Goal: Task Accomplishment & Management: Use online tool/utility

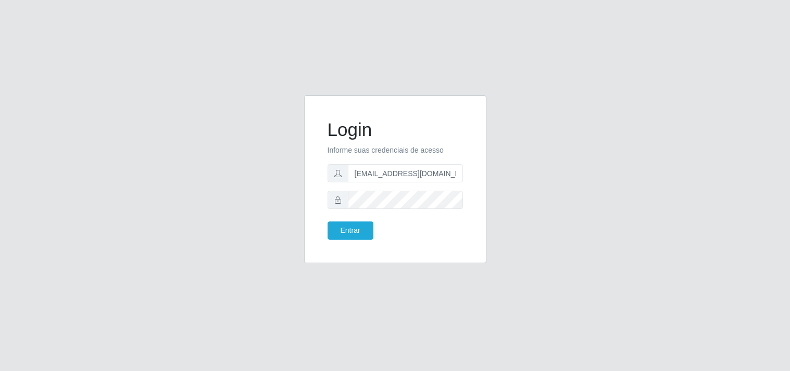
click at [359, 227] on button "Entrar" at bounding box center [351, 230] width 46 height 18
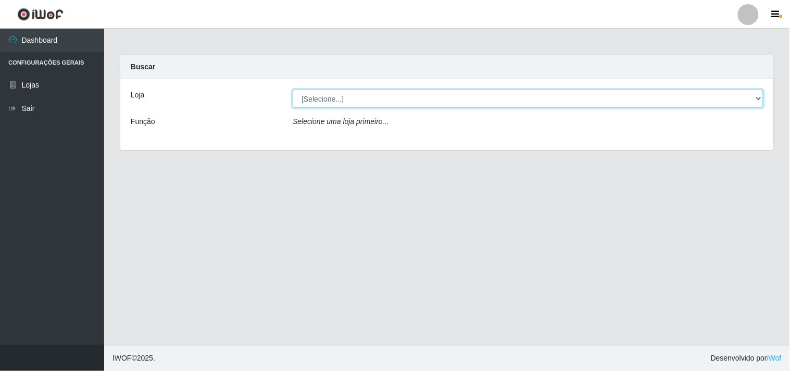
click at [757, 102] on select "[Selecione...] Hiper Queiroz - [GEOGRAPHIC_DATA]" at bounding box center [528, 99] width 471 height 18
select select "514"
click at [293, 90] on select "[Selecione...] Hiper Queiroz - [GEOGRAPHIC_DATA]" at bounding box center [528, 99] width 471 height 18
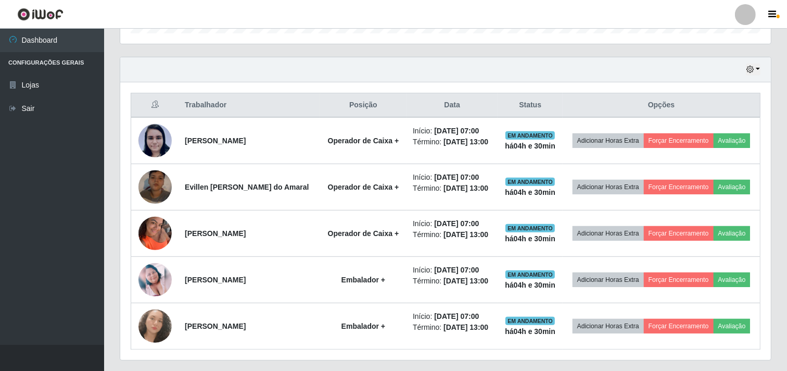
scroll to position [367, 0]
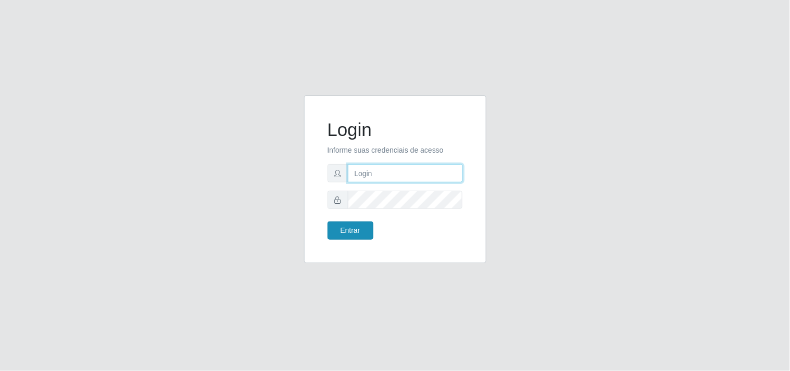
type input "[EMAIL_ADDRESS][DOMAIN_NAME]"
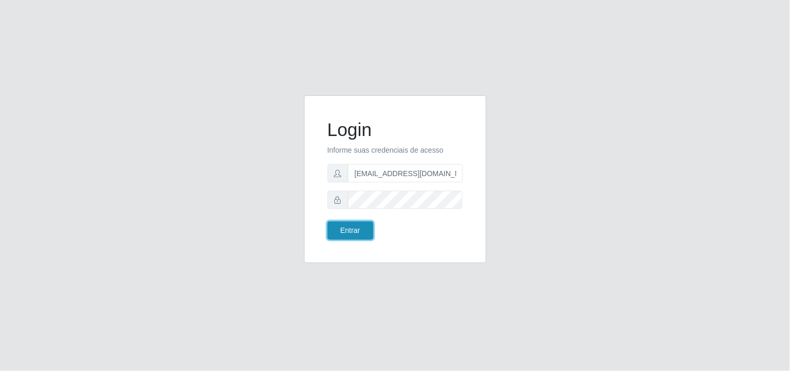
click at [343, 226] on button "Entrar" at bounding box center [351, 230] width 46 height 18
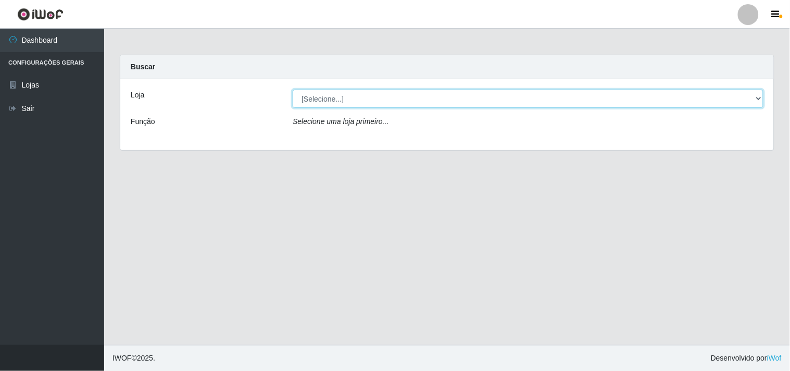
click at [740, 92] on select "[Selecione...] Hiper Queiroz - [GEOGRAPHIC_DATA]" at bounding box center [528, 99] width 471 height 18
select select "514"
click at [293, 90] on select "[Selecione...] Hiper Queiroz - [GEOGRAPHIC_DATA]" at bounding box center [528, 99] width 471 height 18
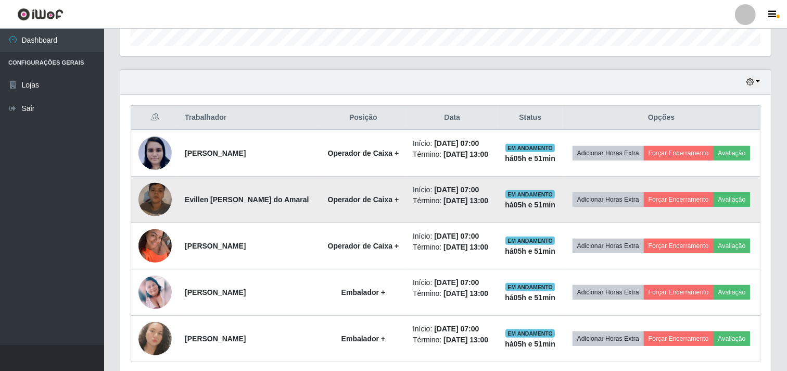
scroll to position [367, 0]
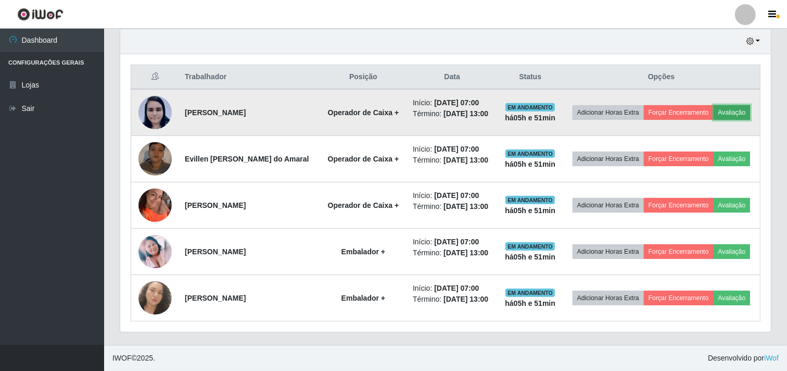
click at [738, 108] on button "Avaliação" at bounding box center [732, 112] width 37 height 15
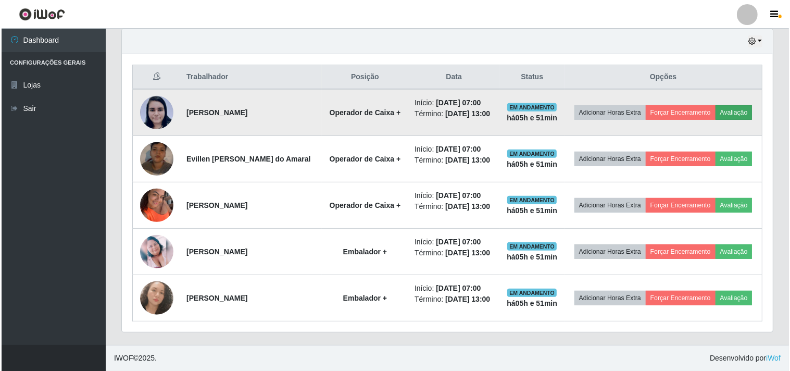
scroll to position [216, 644]
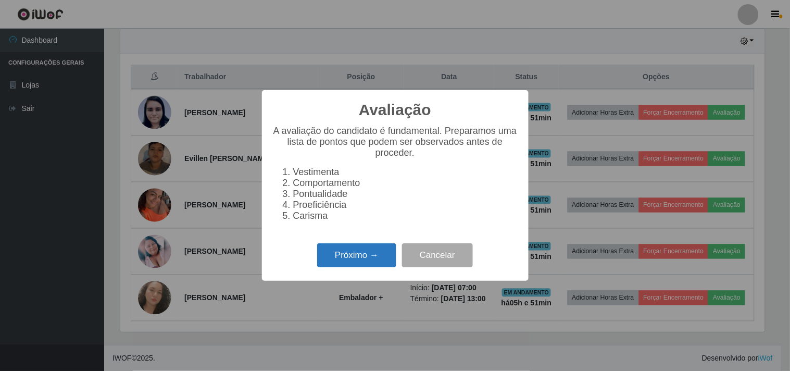
click at [342, 251] on button "Próximo →" at bounding box center [356, 255] width 79 height 24
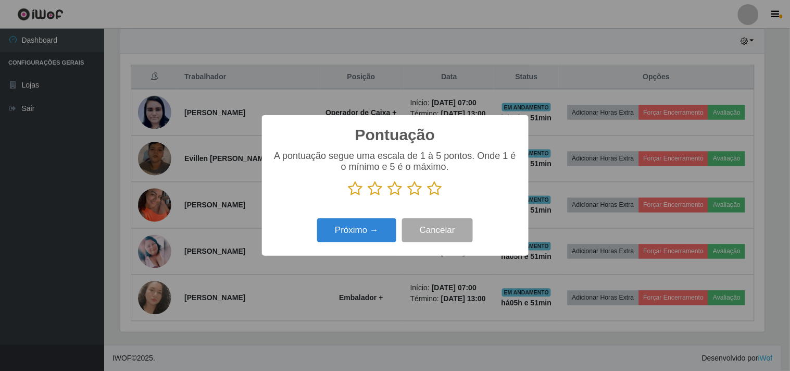
scroll to position [520584, 520155]
click at [435, 190] on icon at bounding box center [435, 189] width 15 height 16
click at [428, 196] on input "radio" at bounding box center [428, 196] width 0 height 0
click at [358, 230] on button "Próximo →" at bounding box center [356, 230] width 79 height 24
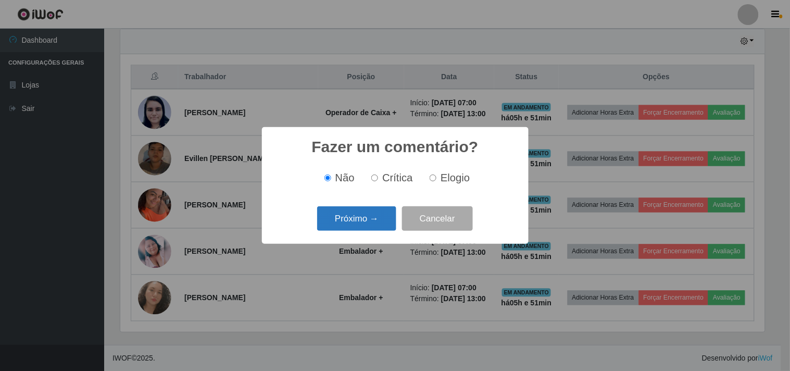
click at [377, 223] on button "Próximo →" at bounding box center [356, 218] width 79 height 24
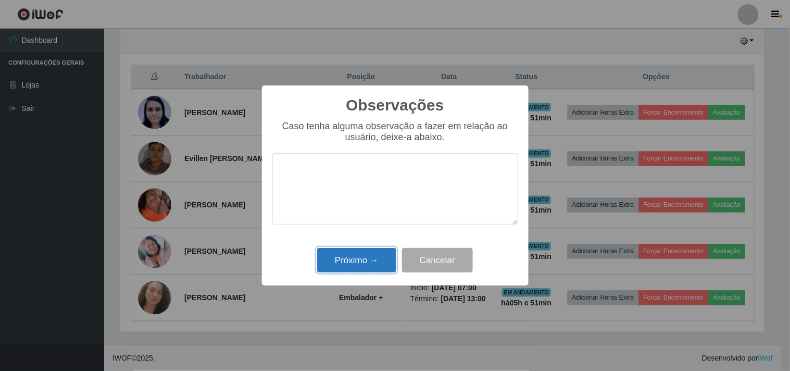
click at [377, 257] on button "Próximo →" at bounding box center [356, 260] width 79 height 24
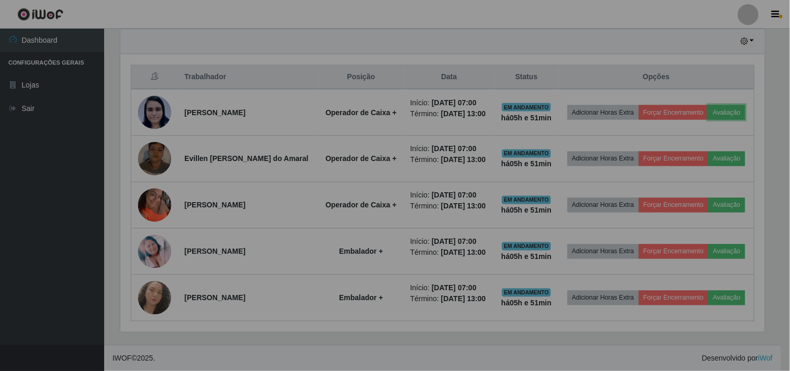
scroll to position [216, 651]
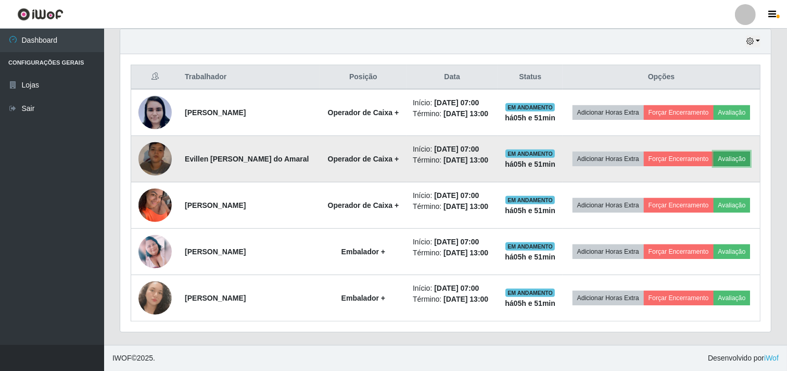
click at [751, 160] on button "Avaliação" at bounding box center [732, 159] width 37 height 15
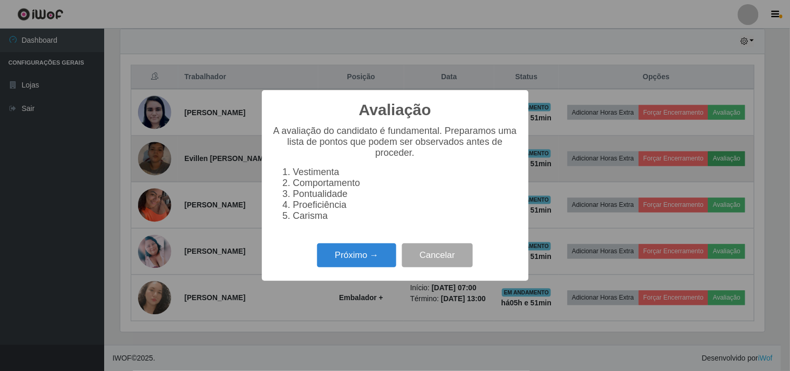
scroll to position [216, 644]
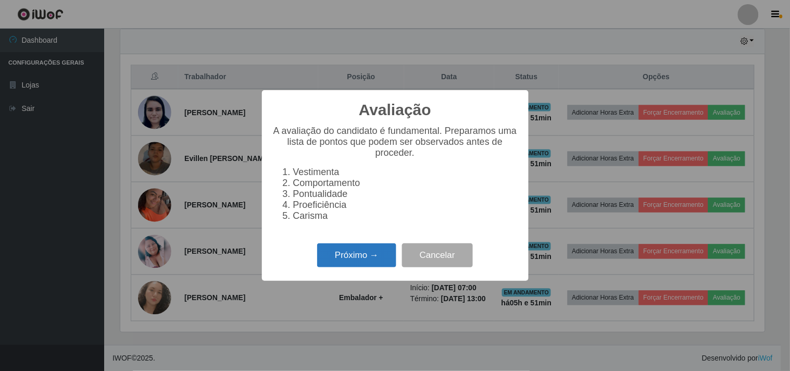
click at [380, 259] on button "Próximo →" at bounding box center [356, 255] width 79 height 24
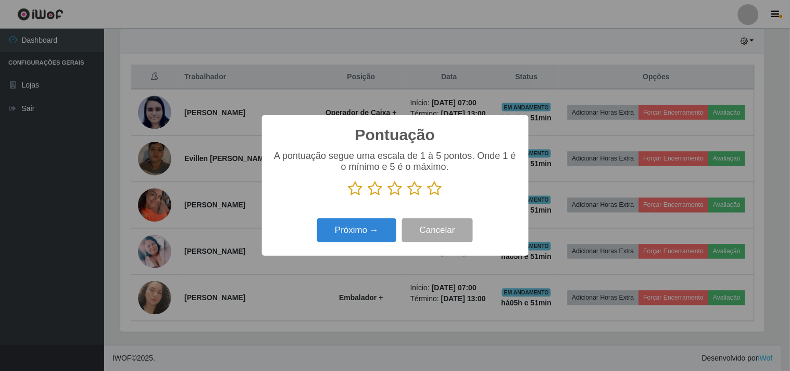
scroll to position [520584, 520155]
click at [436, 195] on icon at bounding box center [435, 189] width 15 height 16
click at [428, 196] on input "radio" at bounding box center [428, 196] width 0 height 0
click at [378, 239] on button "Próximo →" at bounding box center [356, 230] width 79 height 24
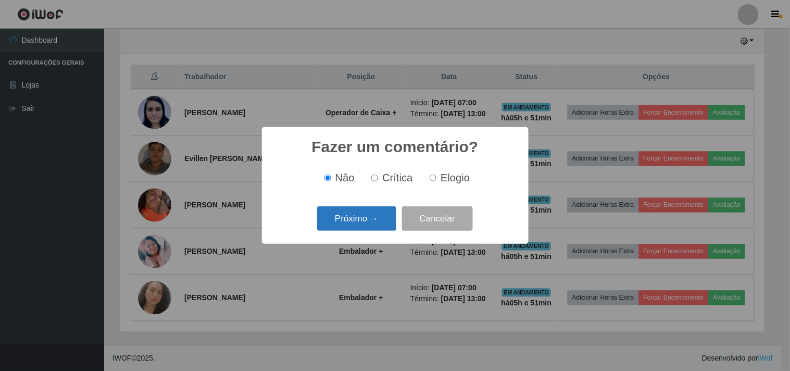
click at [381, 215] on button "Próximo →" at bounding box center [356, 218] width 79 height 24
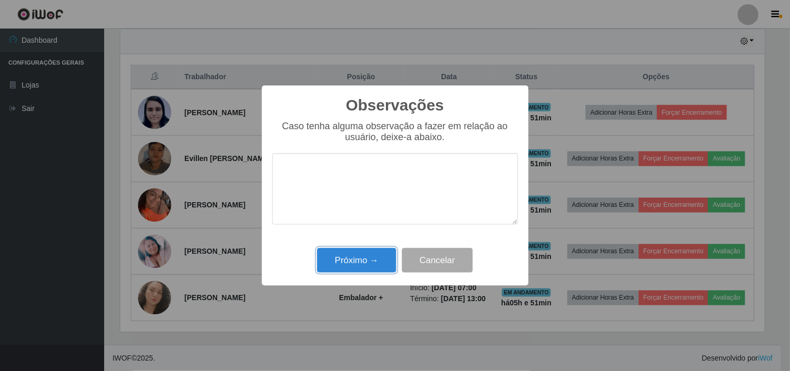
click at [378, 272] on button "Próximo →" at bounding box center [356, 260] width 79 height 24
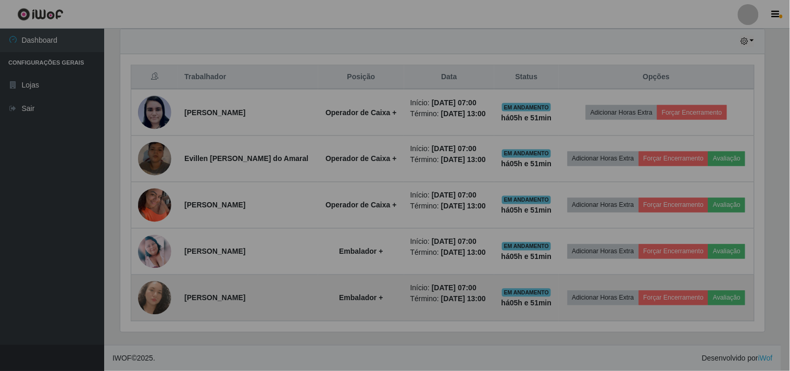
scroll to position [216, 651]
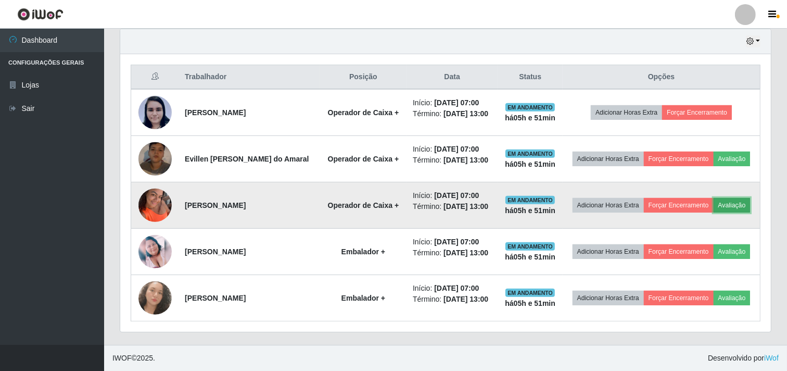
click at [732, 205] on button "Avaliação" at bounding box center [732, 205] width 37 height 15
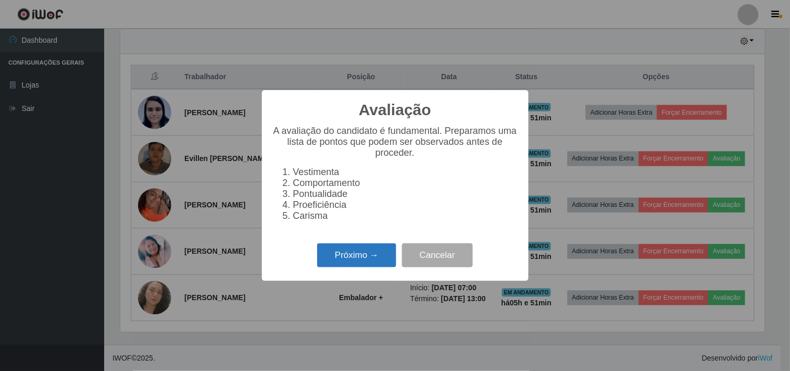
click at [333, 264] on button "Próximo →" at bounding box center [356, 255] width 79 height 24
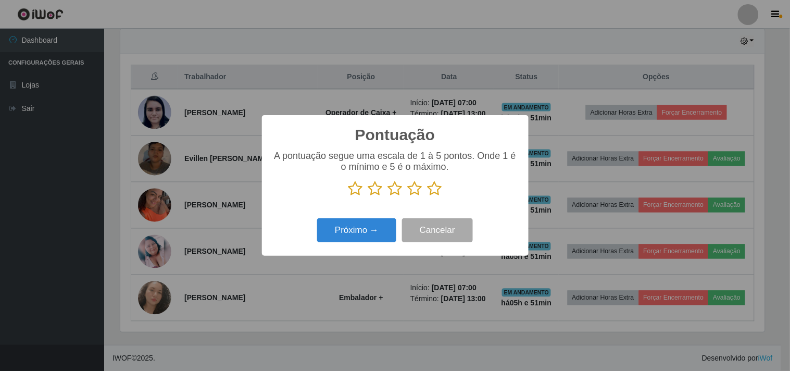
scroll to position [520584, 520155]
click at [429, 184] on icon at bounding box center [435, 189] width 15 height 16
click at [428, 196] on input "radio" at bounding box center [428, 196] width 0 height 0
click at [360, 232] on button "Próximo →" at bounding box center [356, 230] width 79 height 24
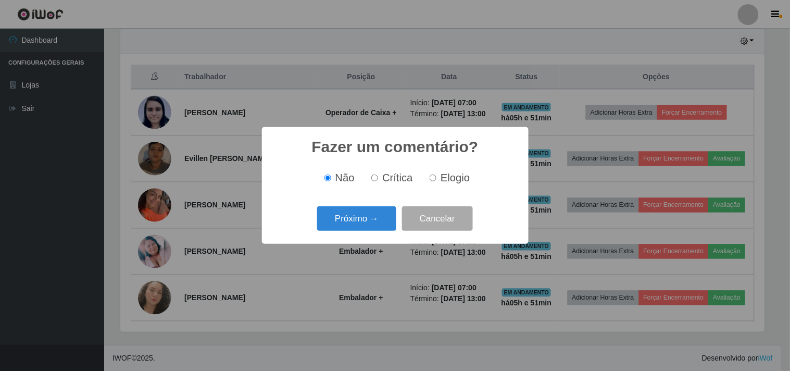
drag, startPoint x: 449, startPoint y: 180, endPoint x: 457, endPoint y: 190, distance: 12.2
click at [455, 189] on div "Não Crítica Elogio" at bounding box center [395, 177] width 246 height 31
click at [379, 237] on div "Fazer um comentário? × Não Crítica Elogio Próximo → Cancelar" at bounding box center [395, 185] width 267 height 117
click at [379, 226] on button "Próximo →" at bounding box center [356, 218] width 79 height 24
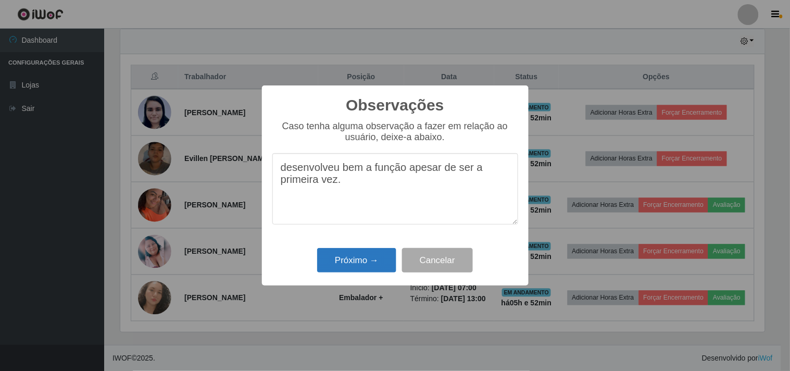
type textarea "desenvolveu bem a função apesar de ser a primeira vez."
click at [371, 260] on button "Próximo →" at bounding box center [356, 260] width 79 height 24
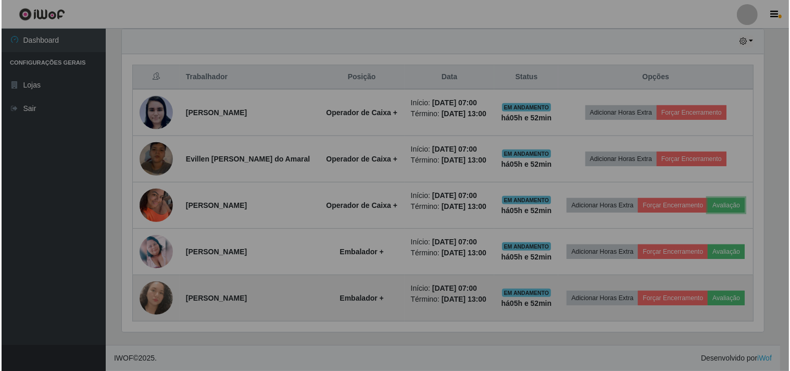
scroll to position [216, 651]
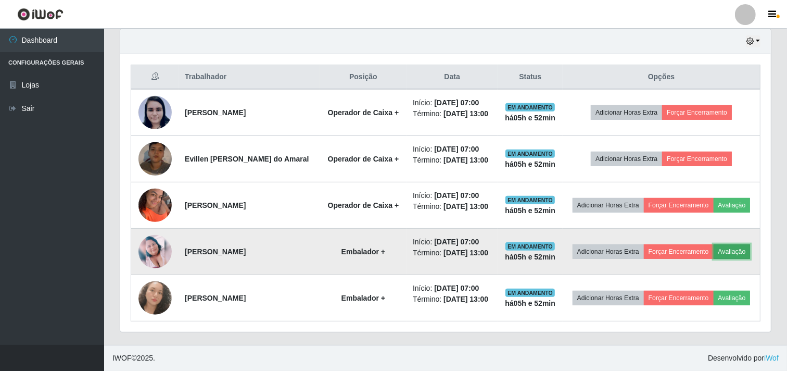
click at [732, 251] on button "Avaliação" at bounding box center [732, 251] width 37 height 15
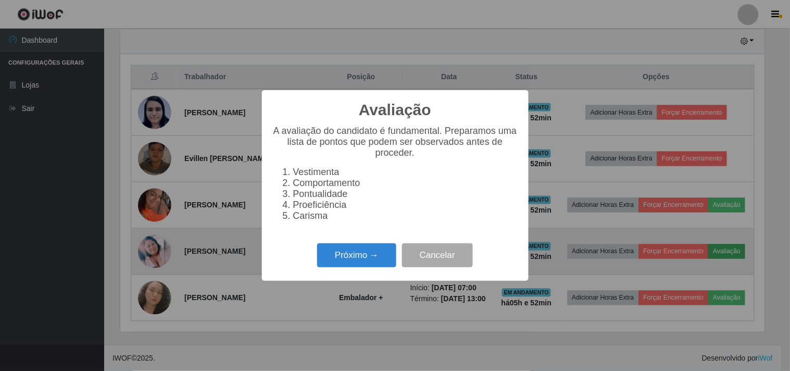
scroll to position [216, 644]
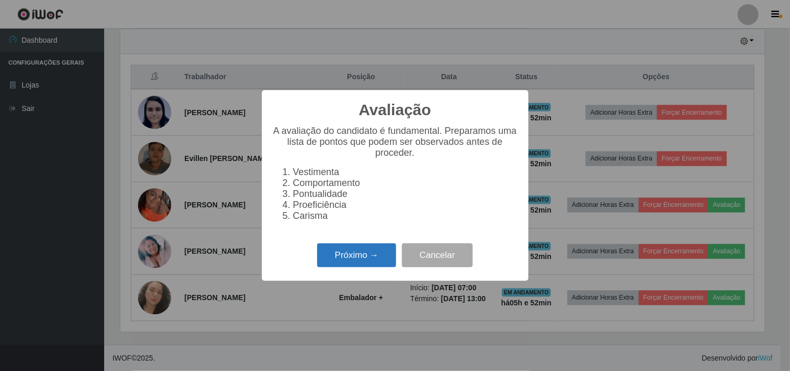
click at [362, 259] on button "Próximo →" at bounding box center [356, 255] width 79 height 24
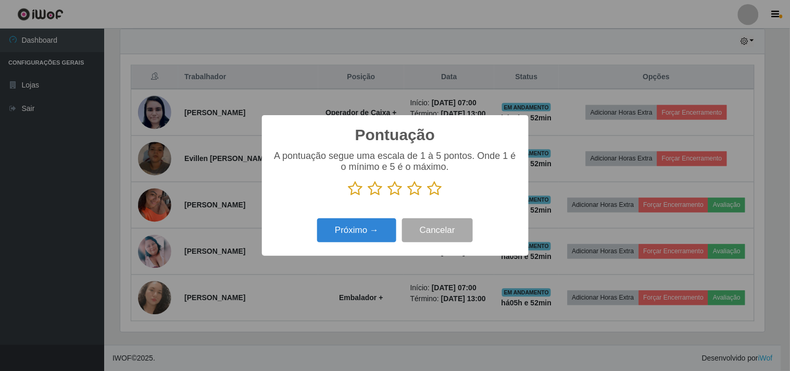
click at [429, 196] on icon at bounding box center [435, 189] width 15 height 16
click at [428, 196] on input "radio" at bounding box center [428, 196] width 0 height 0
click at [350, 235] on button "Próximo →" at bounding box center [356, 230] width 79 height 24
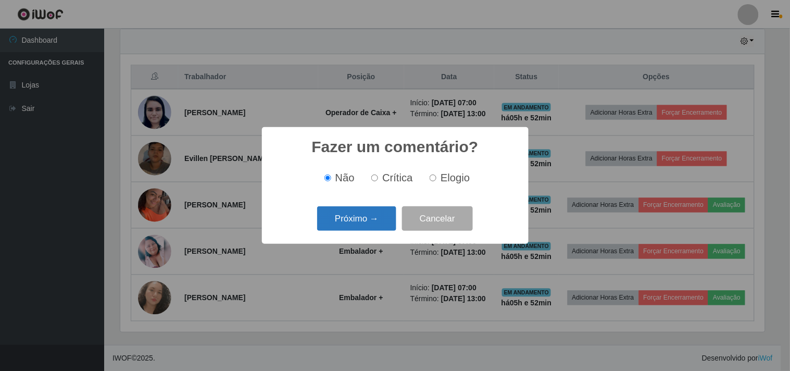
click at [360, 222] on button "Próximo →" at bounding box center [356, 218] width 79 height 24
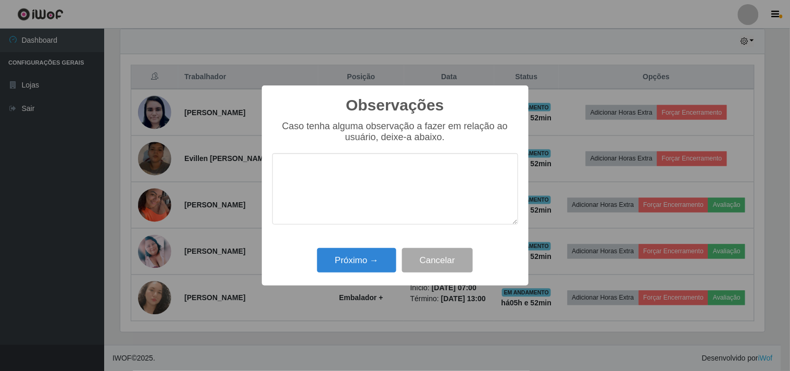
click at [345, 273] on div "Próximo → Cancelar" at bounding box center [395, 260] width 246 height 30
click at [345, 258] on button "Próximo →" at bounding box center [356, 260] width 79 height 24
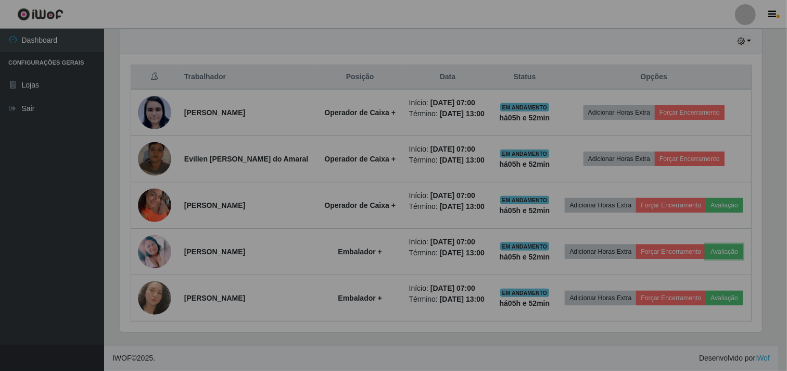
scroll to position [216, 651]
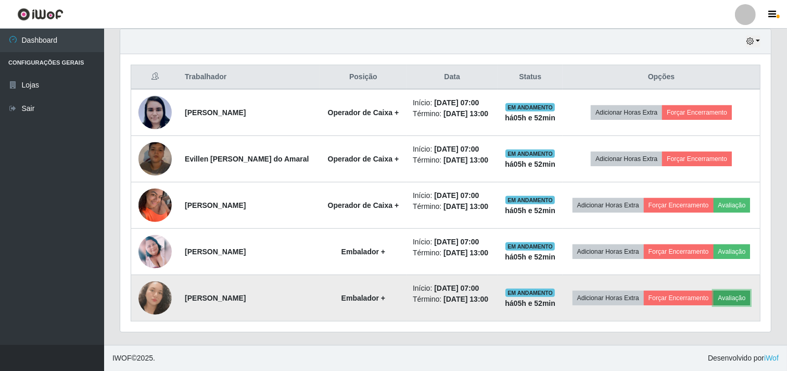
click at [737, 295] on button "Avaliação" at bounding box center [732, 298] width 37 height 15
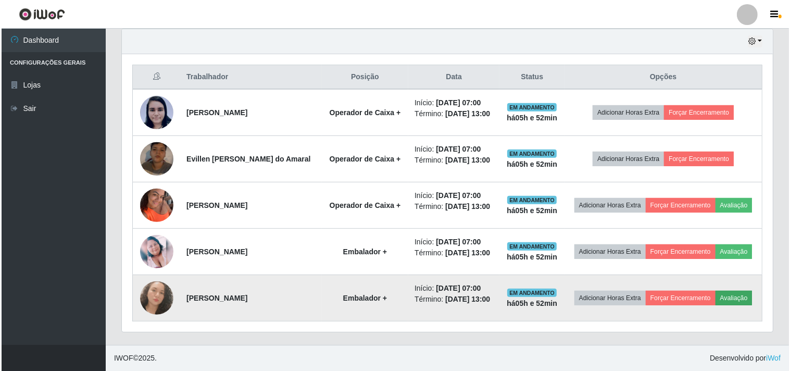
scroll to position [216, 644]
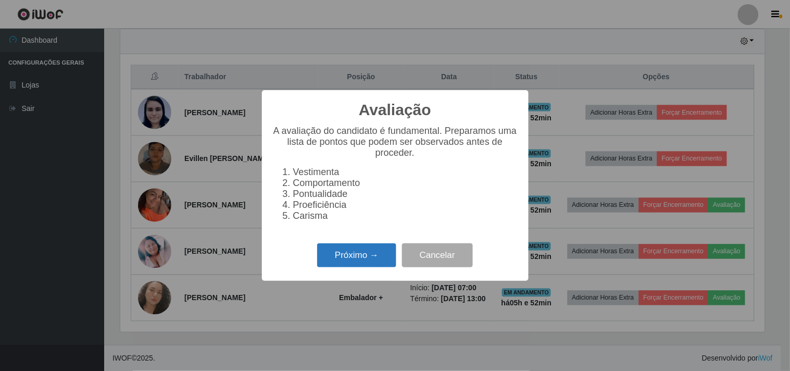
click at [350, 250] on button "Próximo →" at bounding box center [356, 255] width 79 height 24
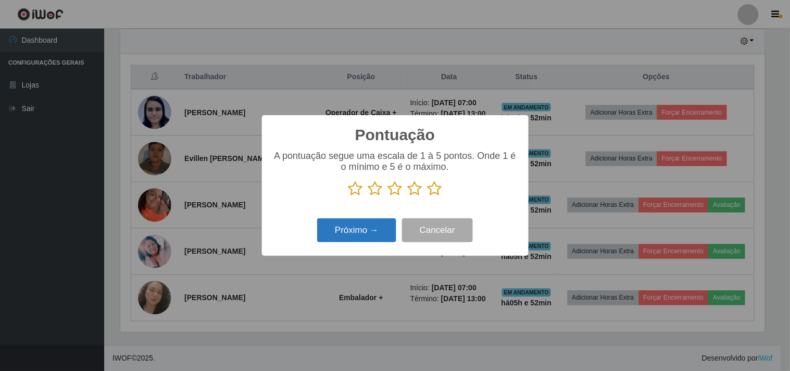
scroll to position [520584, 520155]
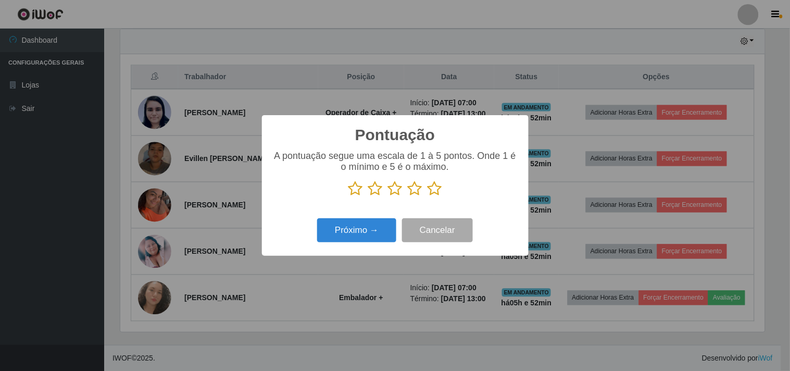
click at [435, 190] on icon at bounding box center [435, 189] width 15 height 16
click at [428, 196] on input "radio" at bounding box center [428, 196] width 0 height 0
click at [341, 236] on button "Próximo →" at bounding box center [356, 230] width 79 height 24
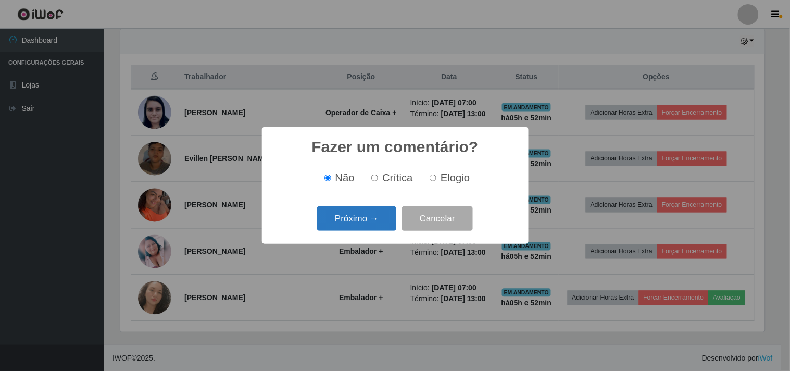
click at [356, 215] on button "Próximo →" at bounding box center [356, 218] width 79 height 24
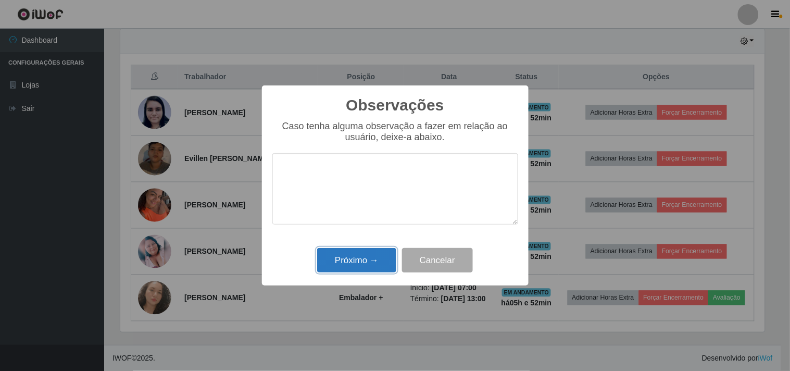
drag, startPoint x: 360, startPoint y: 262, endPoint x: 362, endPoint y: 257, distance: 5.6
click at [361, 262] on button "Próximo →" at bounding box center [356, 260] width 79 height 24
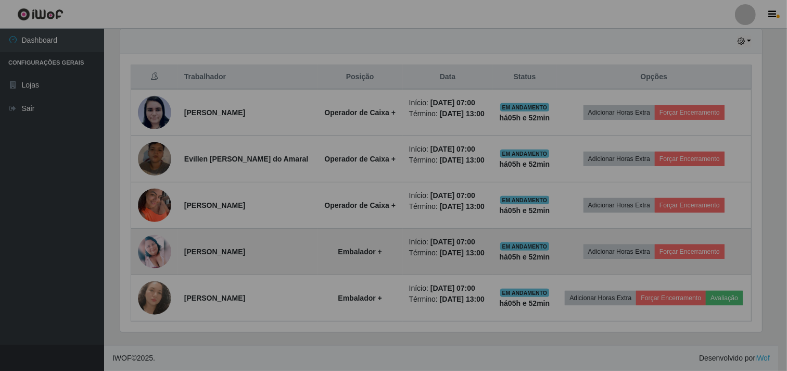
scroll to position [216, 651]
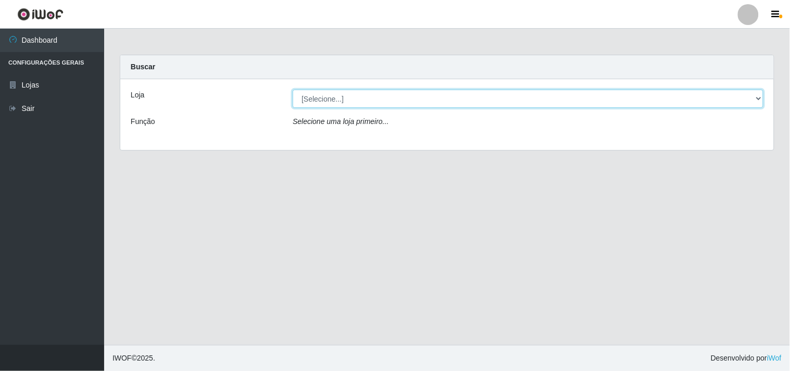
click at [751, 93] on select "[Selecione...] Hiper Queiroz - Boa Vista" at bounding box center [528, 99] width 471 height 18
select select "514"
click at [293, 90] on select "[Selecione...] Hiper Queiroz - [GEOGRAPHIC_DATA]" at bounding box center [528, 99] width 471 height 18
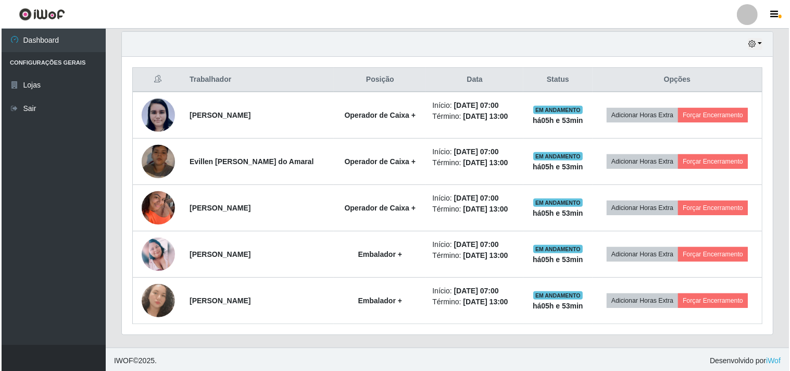
scroll to position [367, 0]
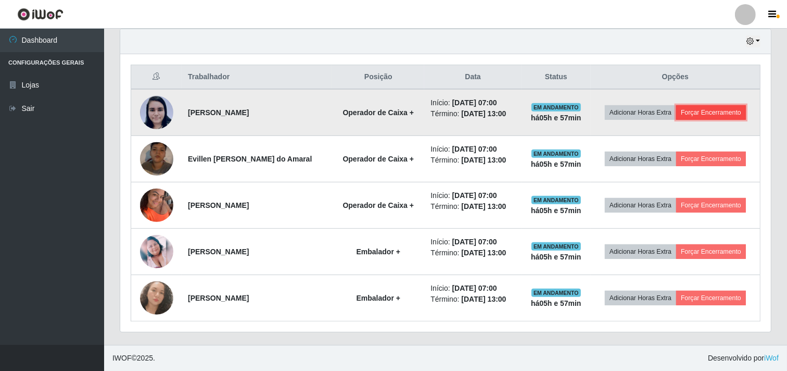
click at [714, 110] on button "Forçar Encerramento" at bounding box center [712, 112] width 70 height 15
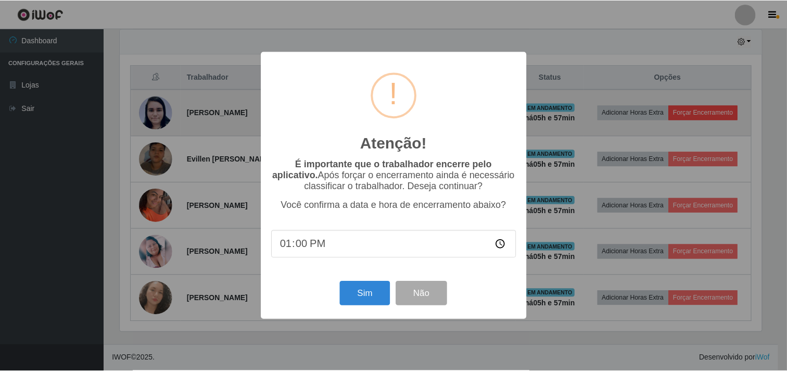
scroll to position [216, 644]
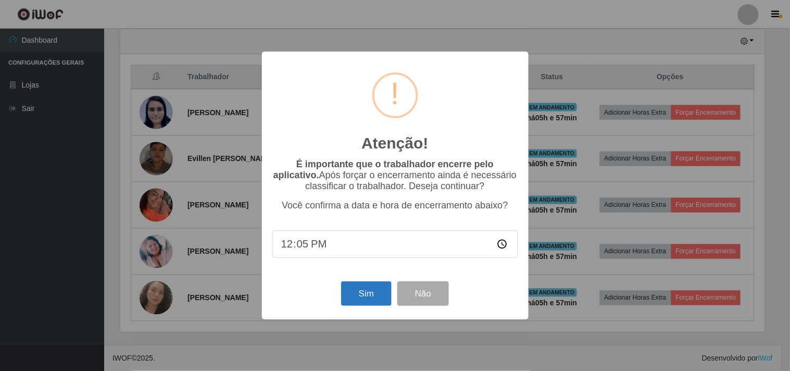
type input "12:57"
click at [366, 303] on button "Sim" at bounding box center [366, 293] width 51 height 24
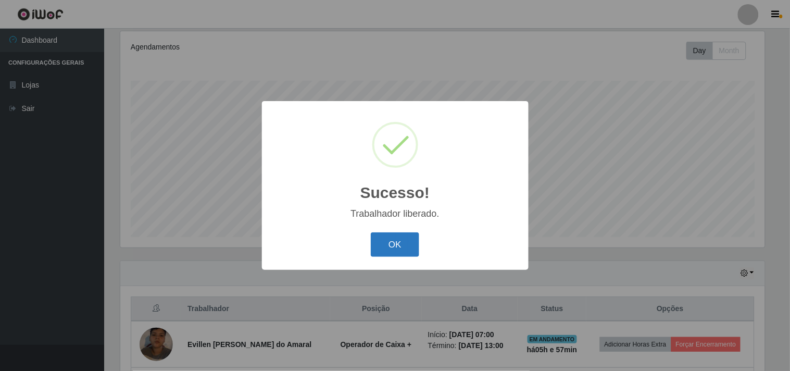
click at [393, 248] on button "OK" at bounding box center [395, 244] width 48 height 24
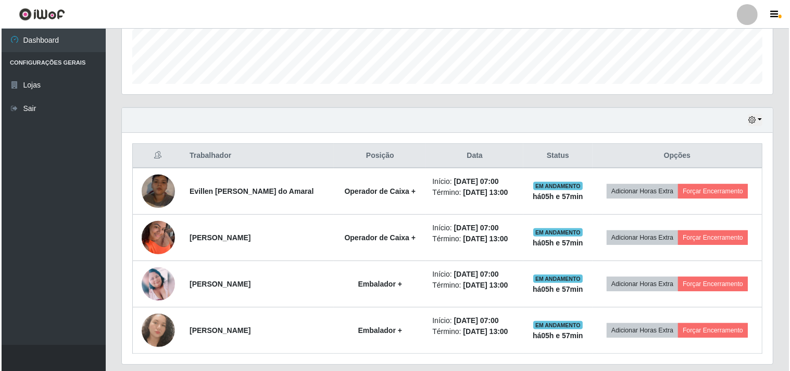
scroll to position [309, 0]
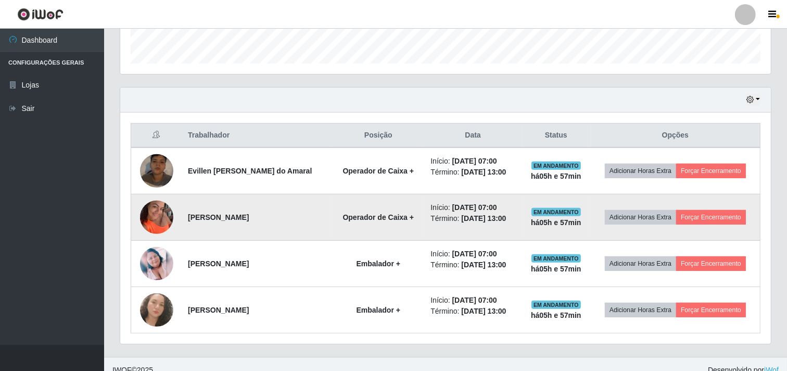
click at [154, 219] on img at bounding box center [156, 217] width 33 height 44
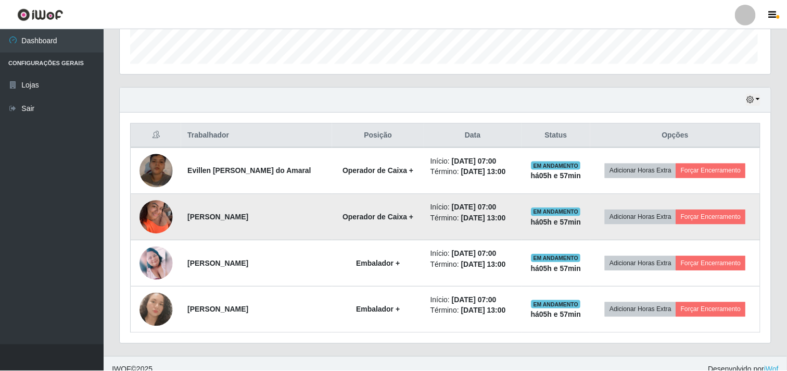
scroll to position [216, 644]
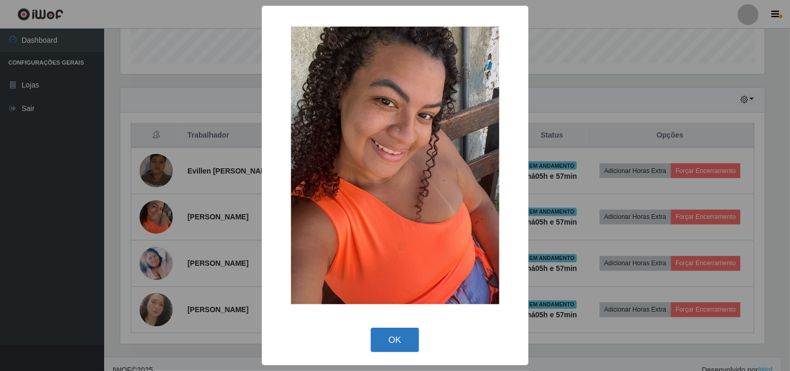
click at [384, 335] on button "OK" at bounding box center [395, 340] width 48 height 24
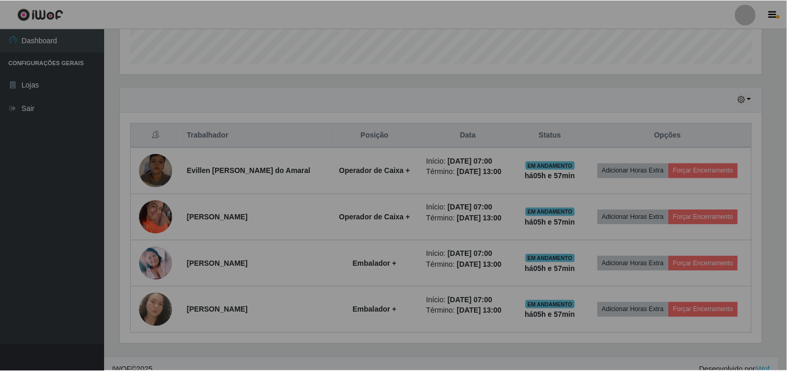
scroll to position [216, 651]
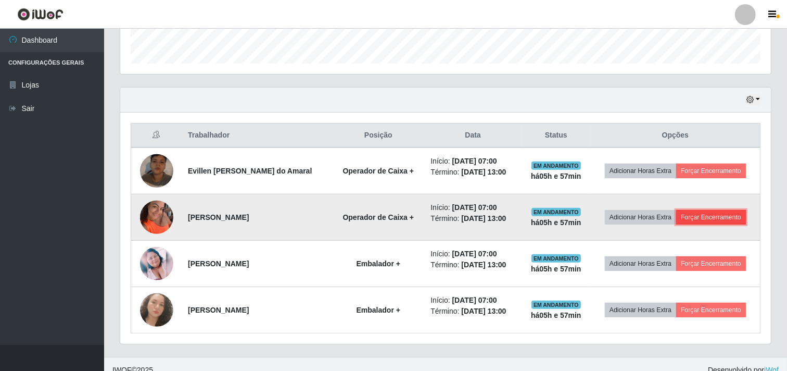
click at [725, 217] on button "Forçar Encerramento" at bounding box center [712, 217] width 70 height 15
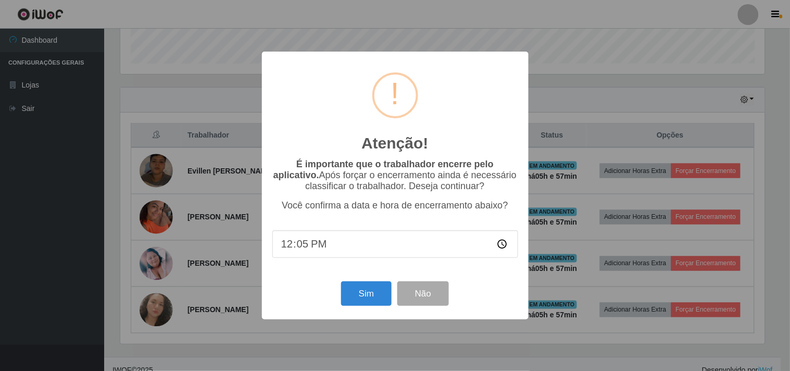
type input "12:57"
click at [365, 294] on button "Sim" at bounding box center [366, 293] width 51 height 24
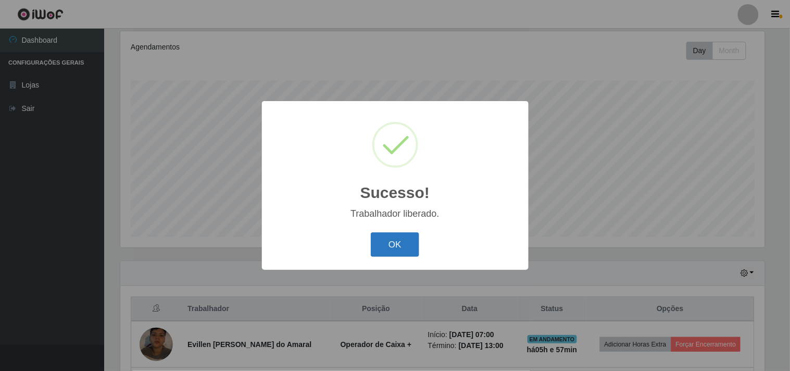
click at [390, 243] on button "OK" at bounding box center [395, 244] width 48 height 24
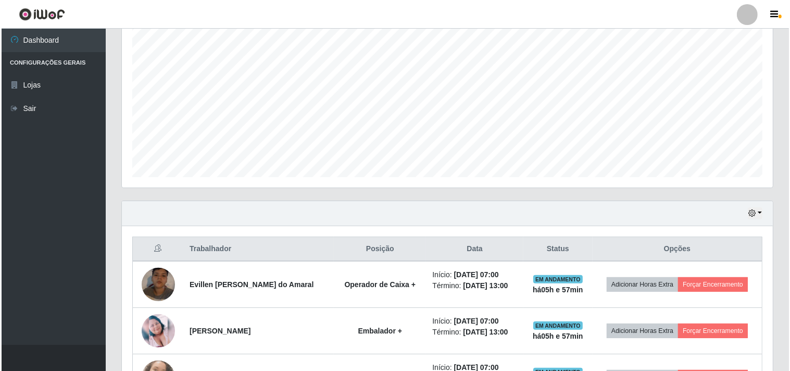
scroll to position [274, 0]
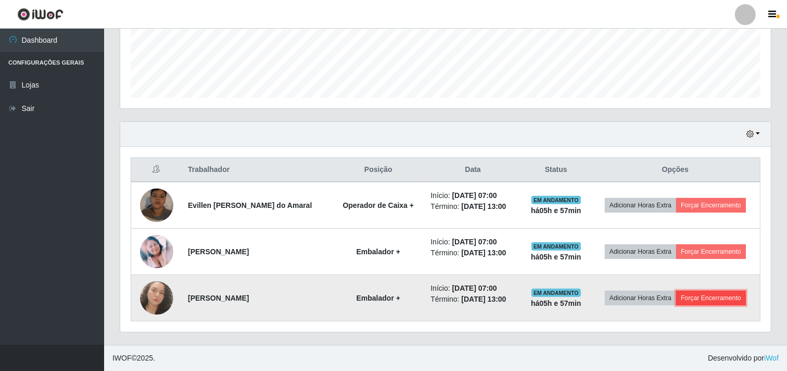
click at [694, 297] on button "Forçar Encerramento" at bounding box center [712, 298] width 70 height 15
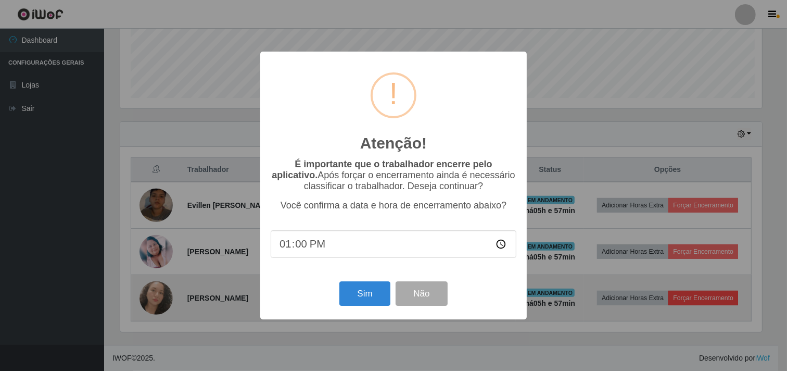
scroll to position [216, 644]
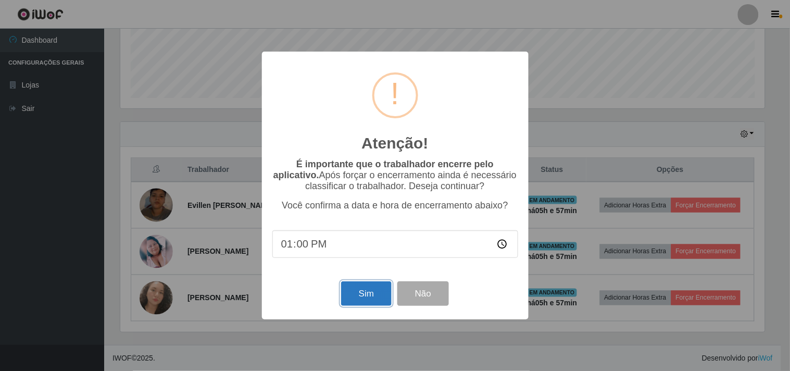
click at [370, 290] on button "Sim" at bounding box center [366, 293] width 51 height 24
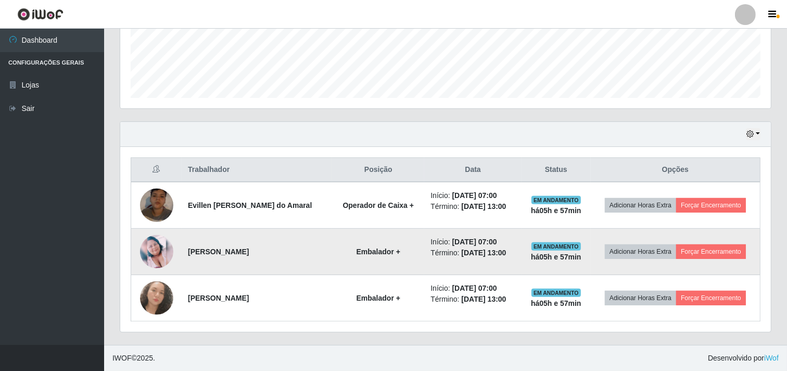
scroll to position [0, 0]
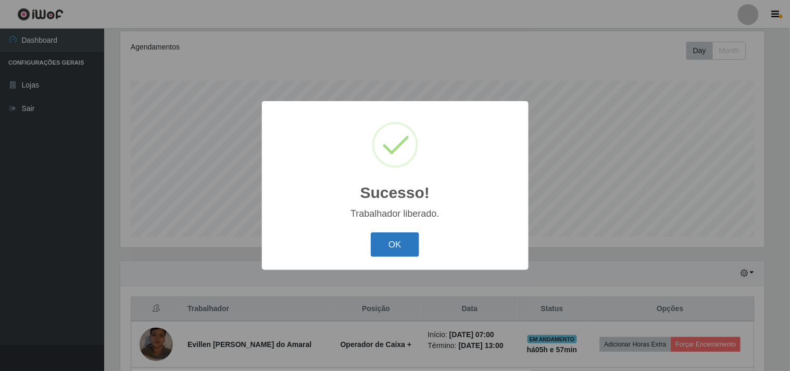
click at [390, 243] on button "OK" at bounding box center [395, 244] width 48 height 24
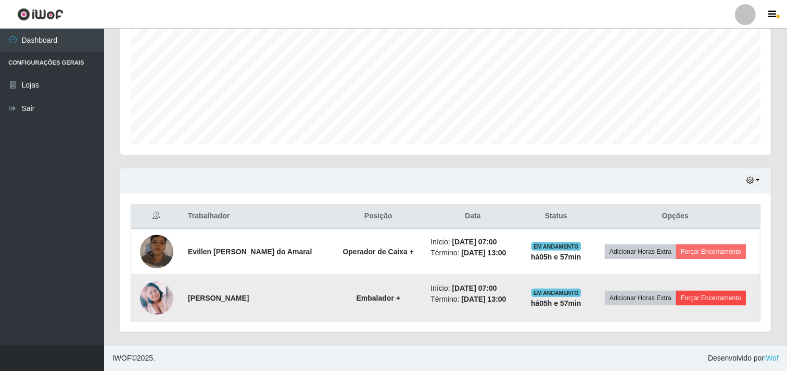
drag, startPoint x: 699, startPoint y: 285, endPoint x: 699, endPoint y: 293, distance: 7.3
click at [699, 289] on td "Adicionar Horas Extra Forçar Encerramento" at bounding box center [676, 298] width 170 height 46
click at [699, 294] on button "Forçar Encerramento" at bounding box center [712, 298] width 70 height 15
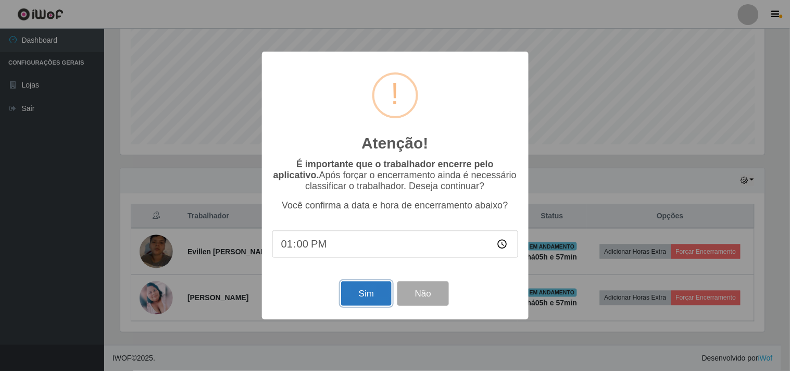
click at [365, 293] on button "Sim" at bounding box center [366, 293] width 51 height 24
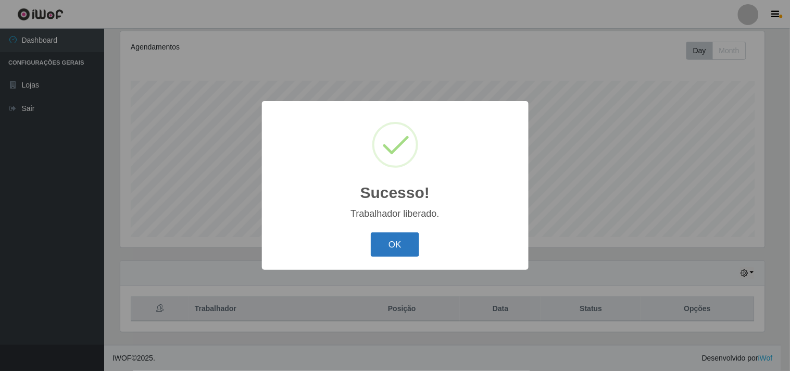
click at [386, 239] on button "OK" at bounding box center [395, 244] width 48 height 24
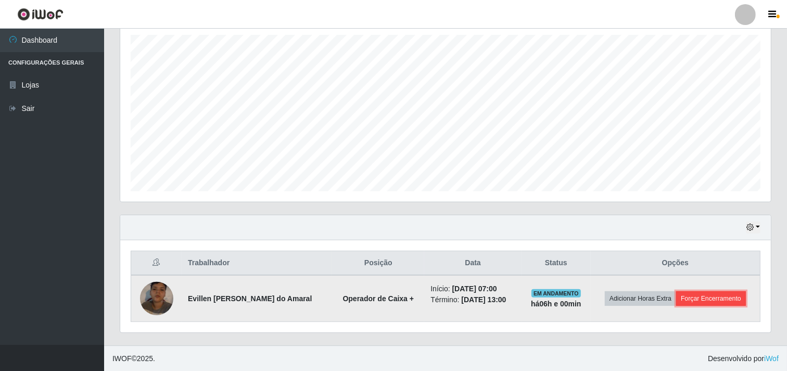
click at [703, 298] on button "Forçar Encerramento" at bounding box center [712, 298] width 70 height 15
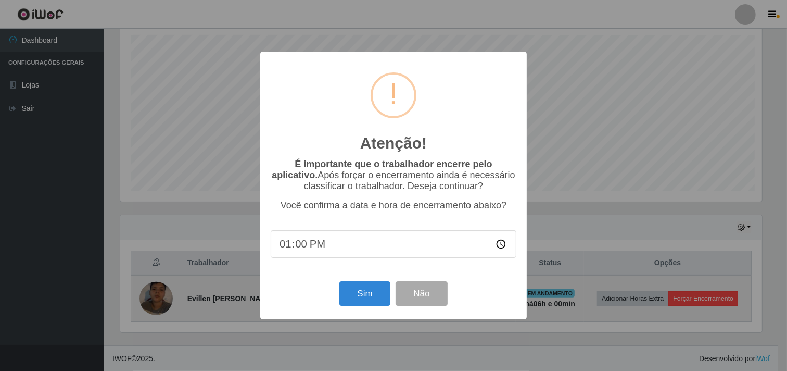
scroll to position [216, 644]
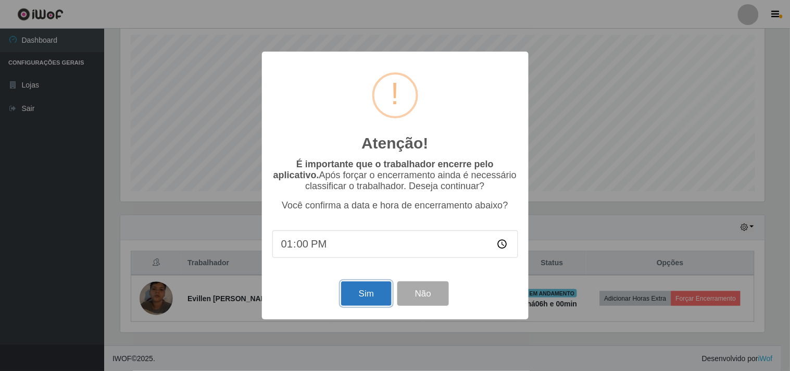
click at [366, 301] on button "Sim" at bounding box center [366, 293] width 51 height 24
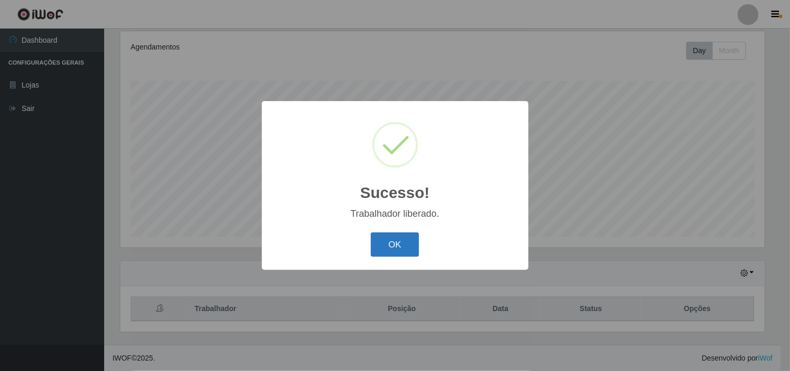
click at [397, 246] on button "OK" at bounding box center [395, 244] width 48 height 24
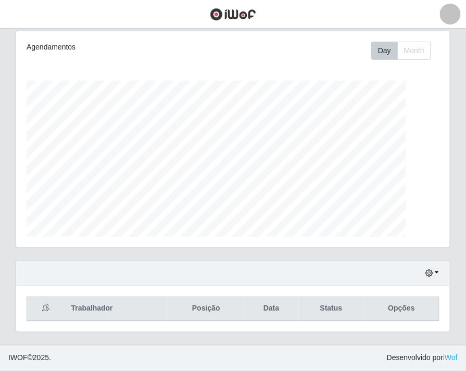
scroll to position [520584, 520366]
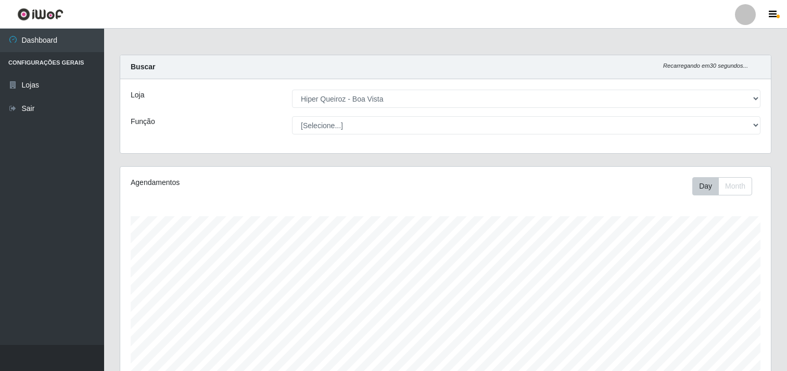
select select "514"
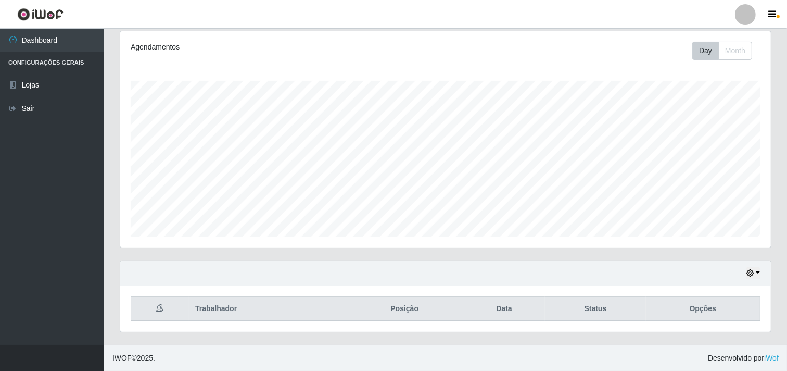
scroll to position [216, 651]
